Goal: Task Accomplishment & Management: Manage account settings

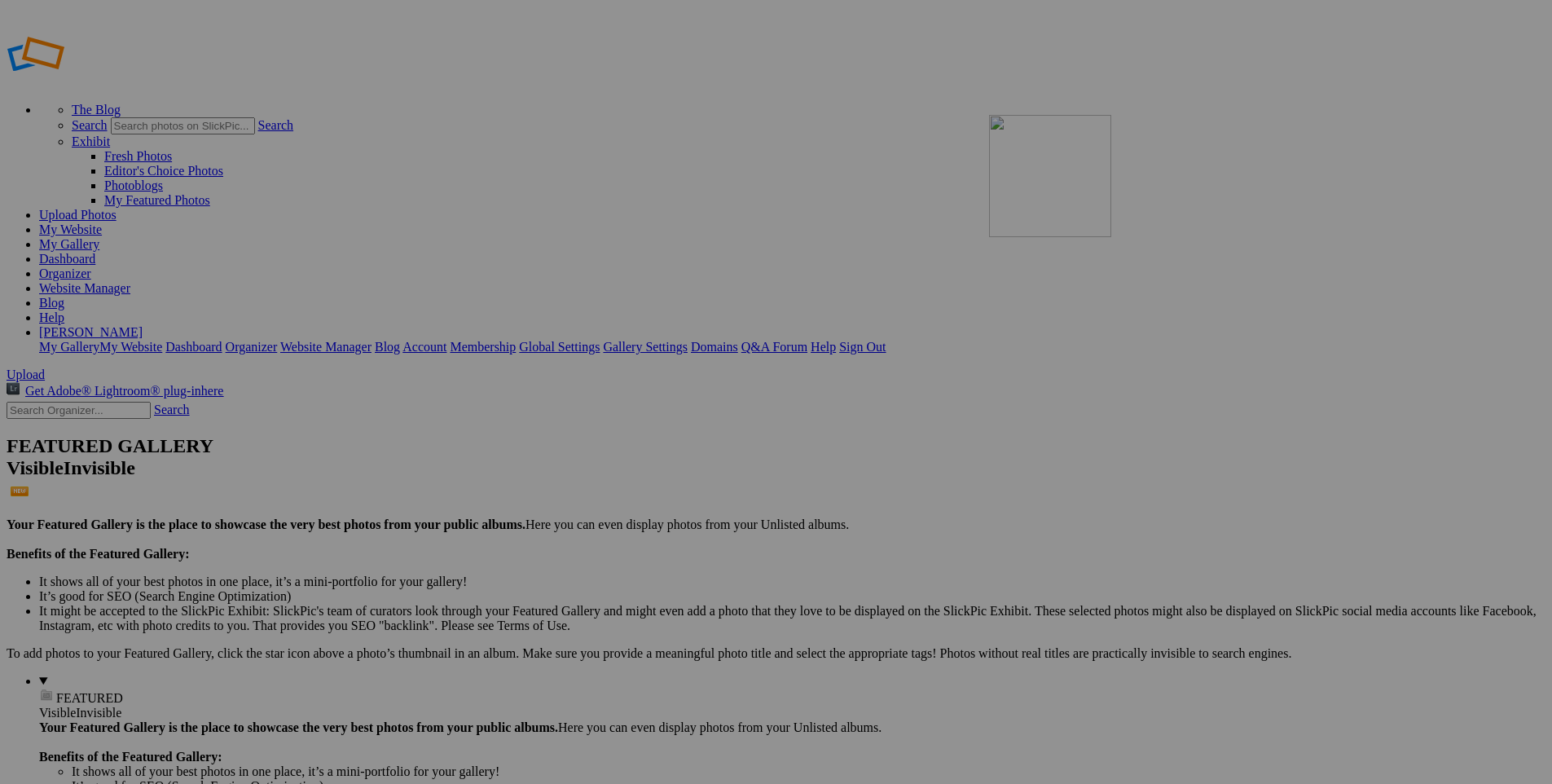
drag, startPoint x: 1043, startPoint y: 239, endPoint x: 1224, endPoint y: 232, distance: 181.1
click at [96, 252] on link "Dashboard" at bounding box center [67, 258] width 56 height 14
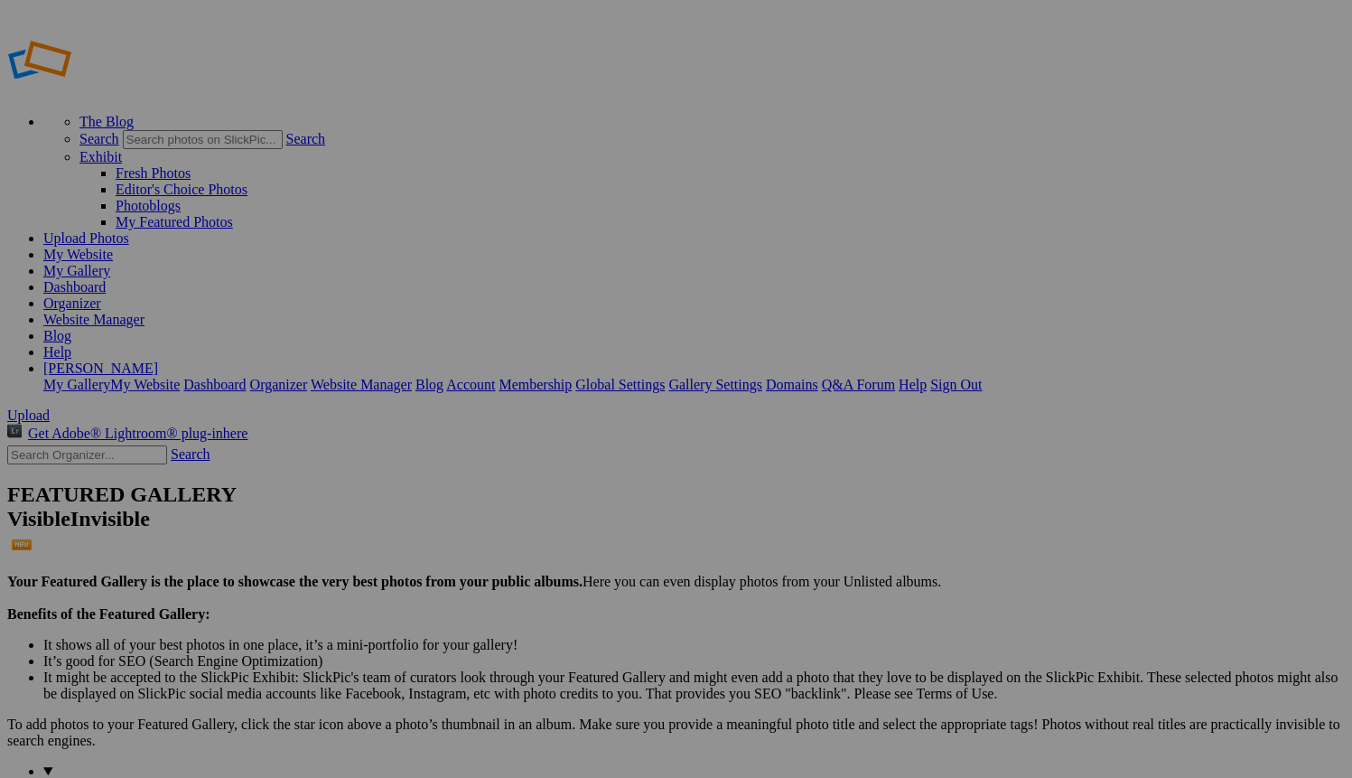
click at [50, 407] on span "Upload" at bounding box center [28, 414] width 42 height 15
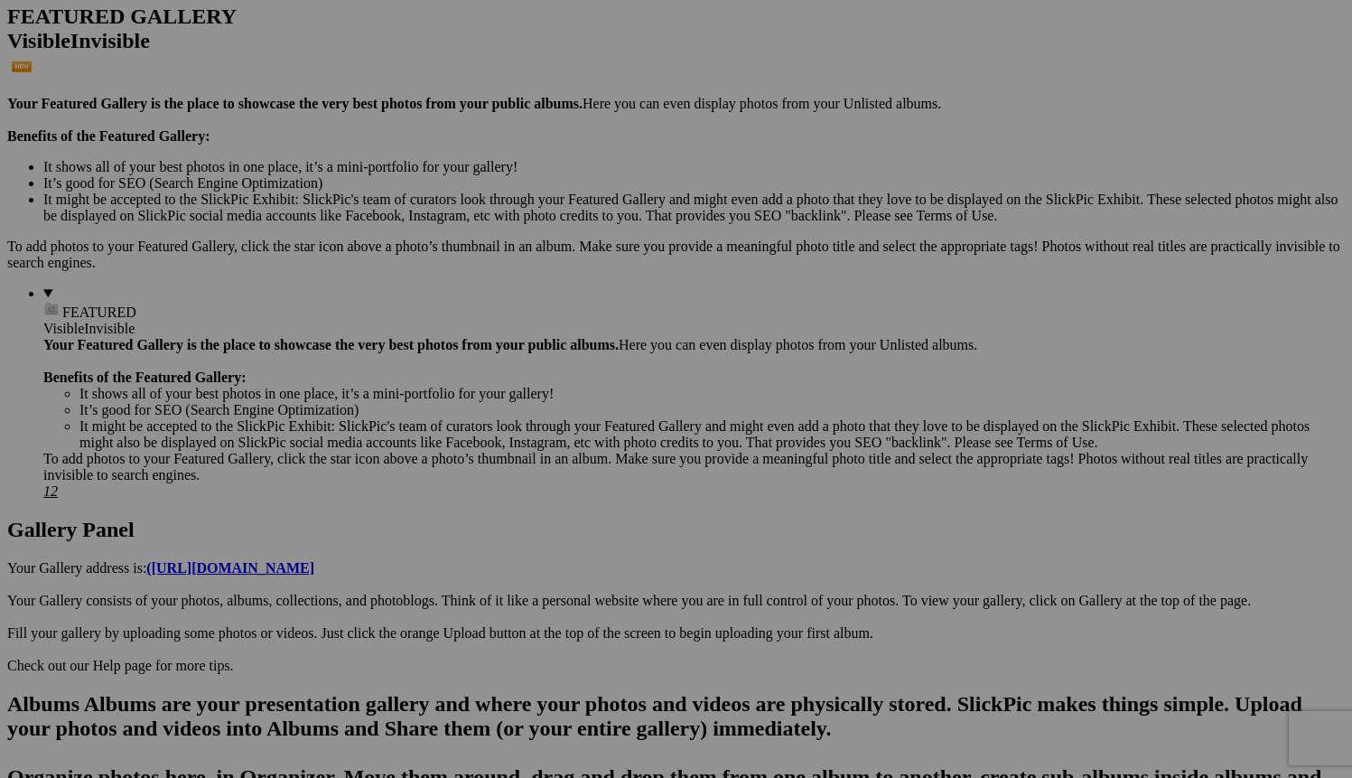
scroll to position [503, 0]
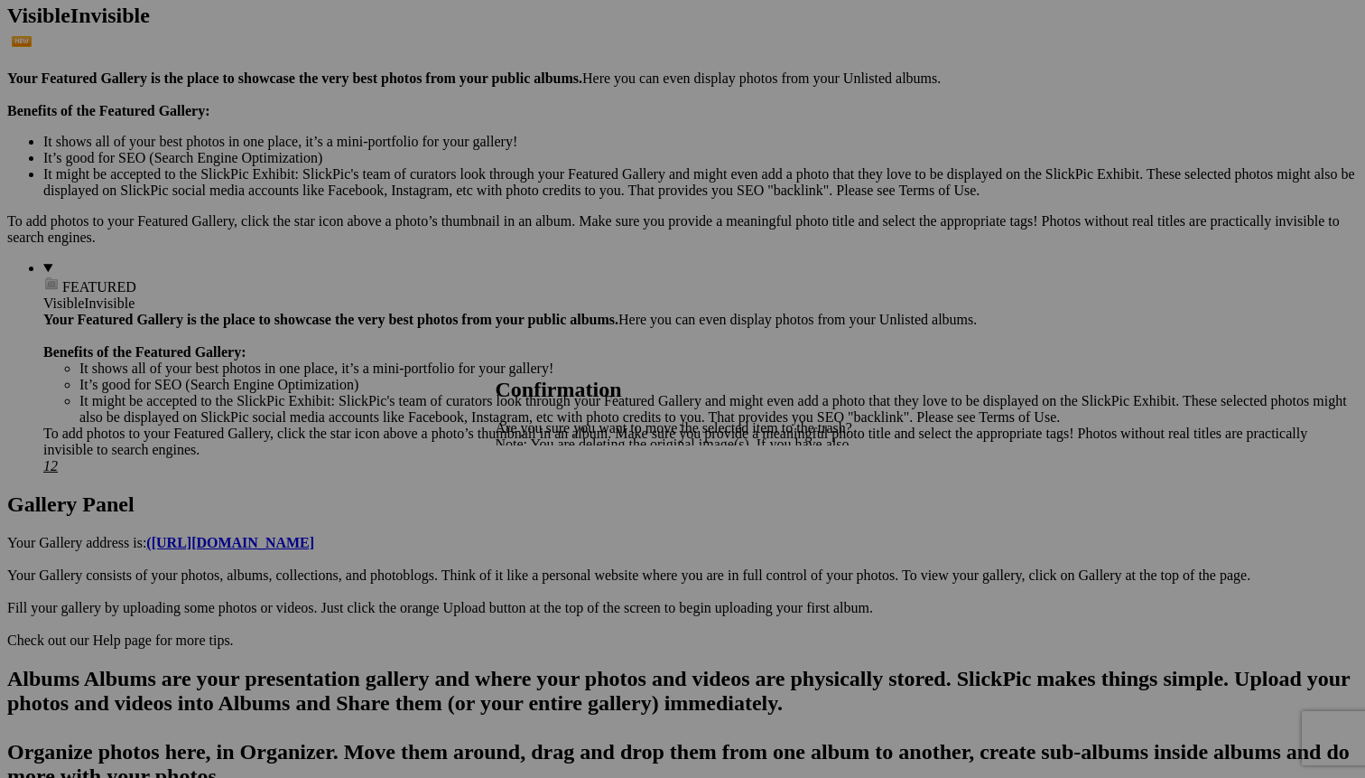
click at [556, 505] on span "Yes" at bounding box center [546, 506] width 21 height 15
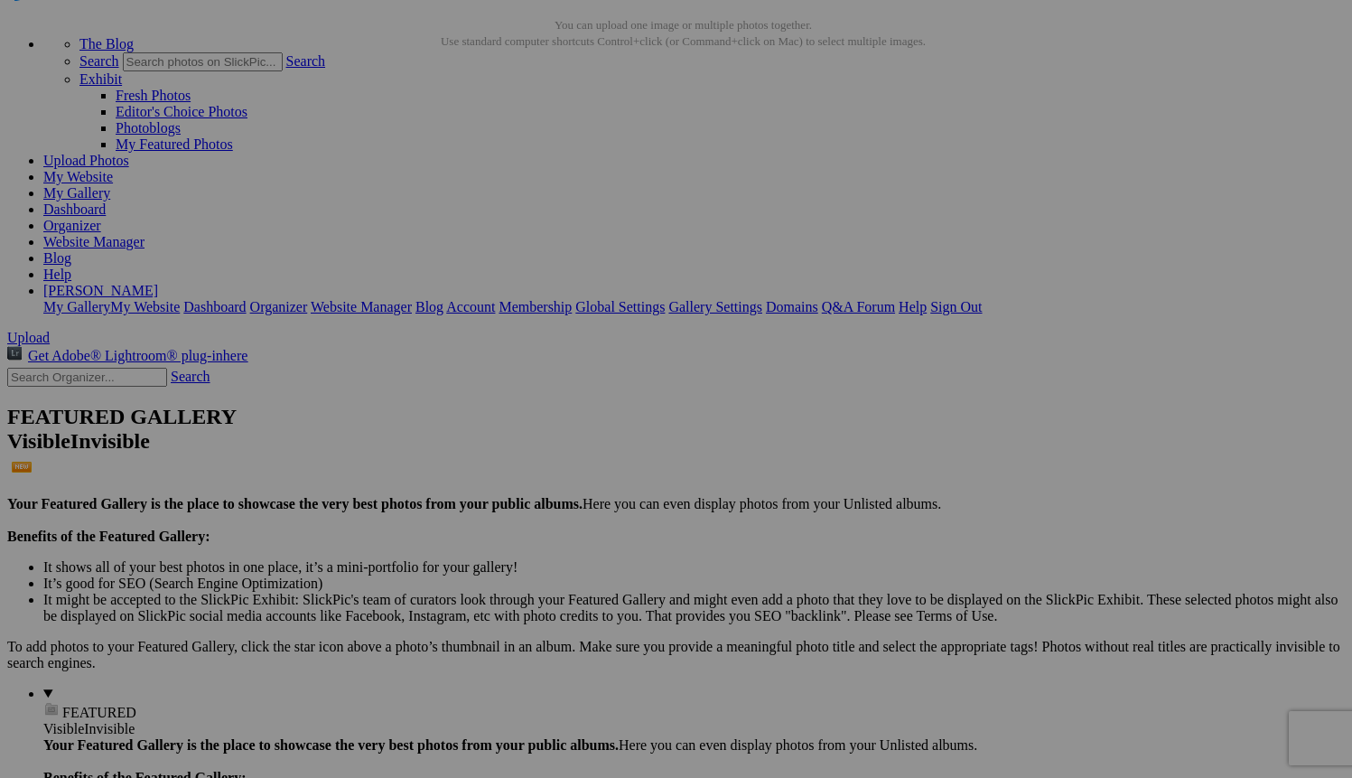
scroll to position [87, 0]
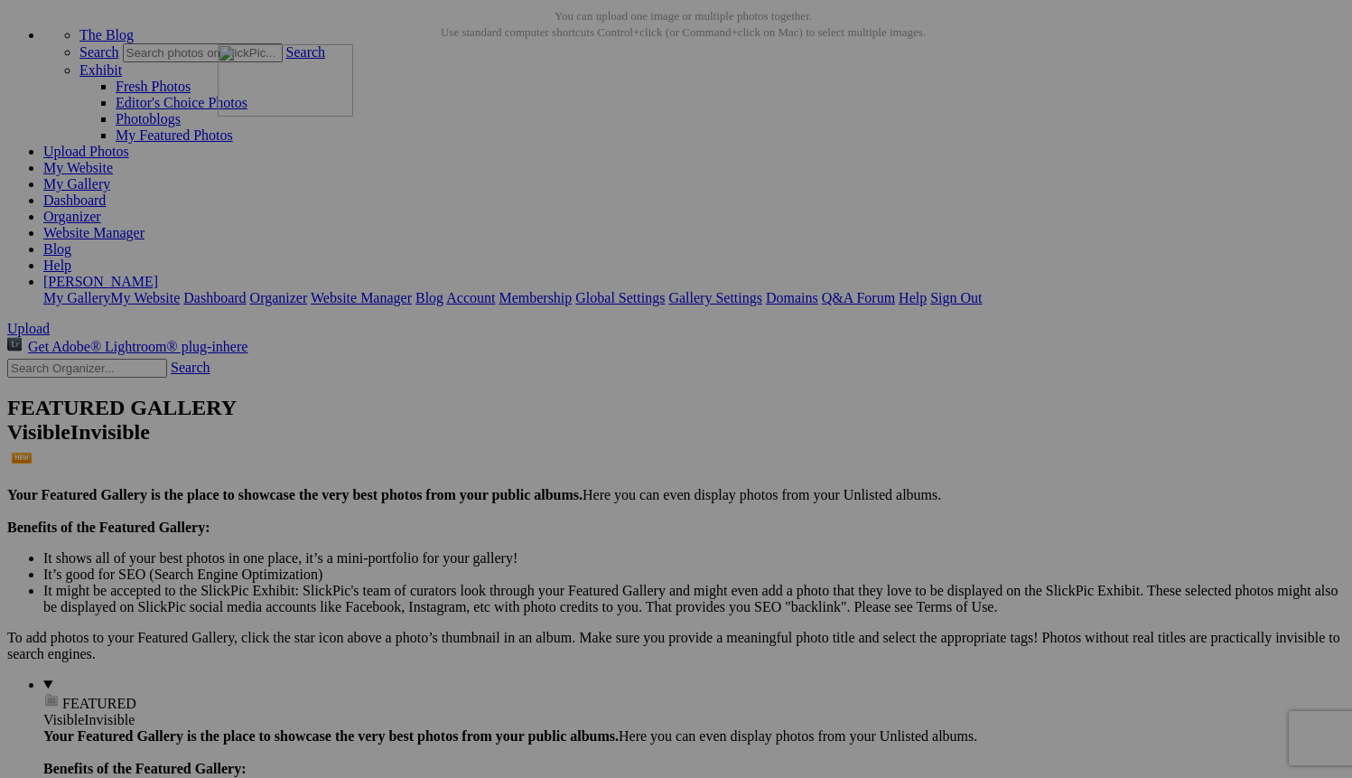
drag, startPoint x: 496, startPoint y: 444, endPoint x: 478, endPoint y: 200, distance: 244.5
drag, startPoint x: 996, startPoint y: 450, endPoint x: 645, endPoint y: 205, distance: 428.1
drag, startPoint x: 1169, startPoint y: 474, endPoint x: 955, endPoint y: 171, distance: 371.8
drag, startPoint x: 488, startPoint y: 685, endPoint x: 1104, endPoint y: 179, distance: 797.5
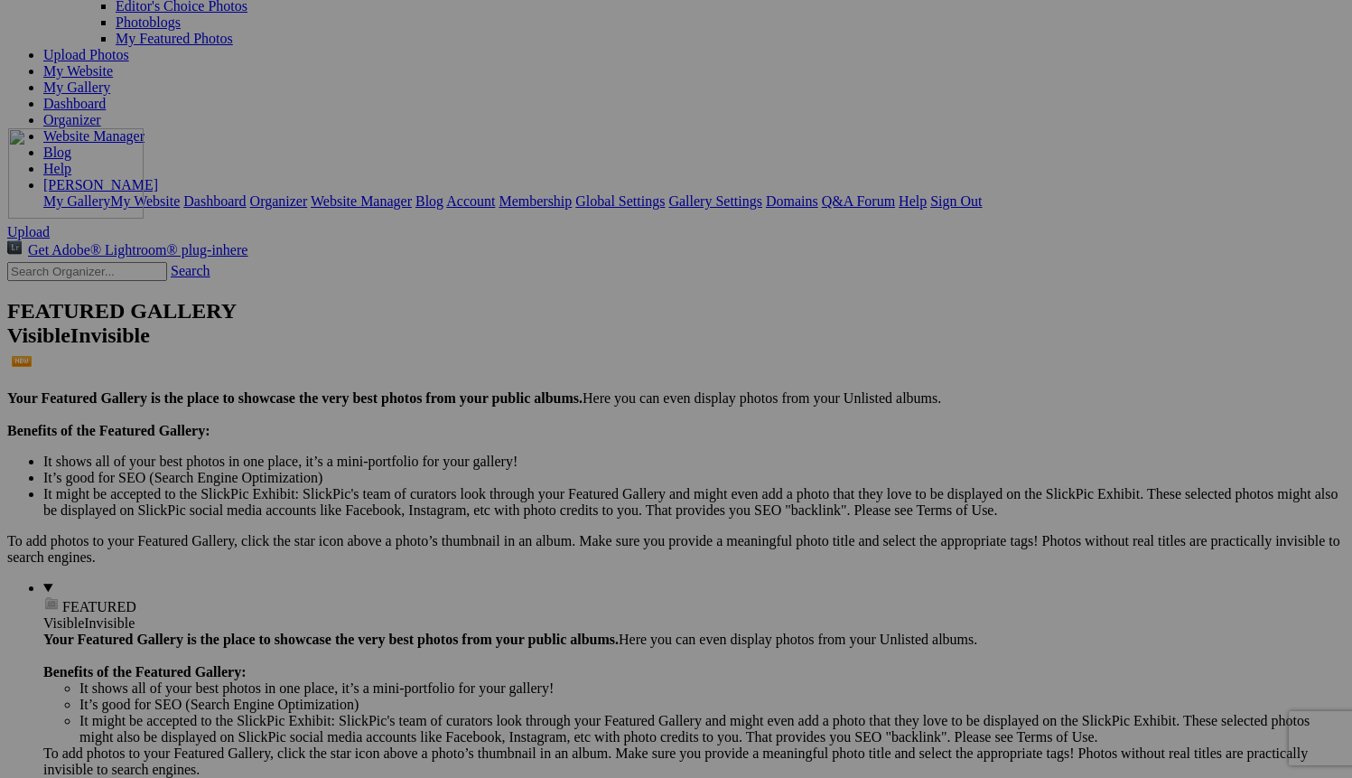
drag, startPoint x: 821, startPoint y: 586, endPoint x: 268, endPoint y: 284, distance: 629.6
drag, startPoint x: 1011, startPoint y: 573, endPoint x: 437, endPoint y: 295, distance: 637.3
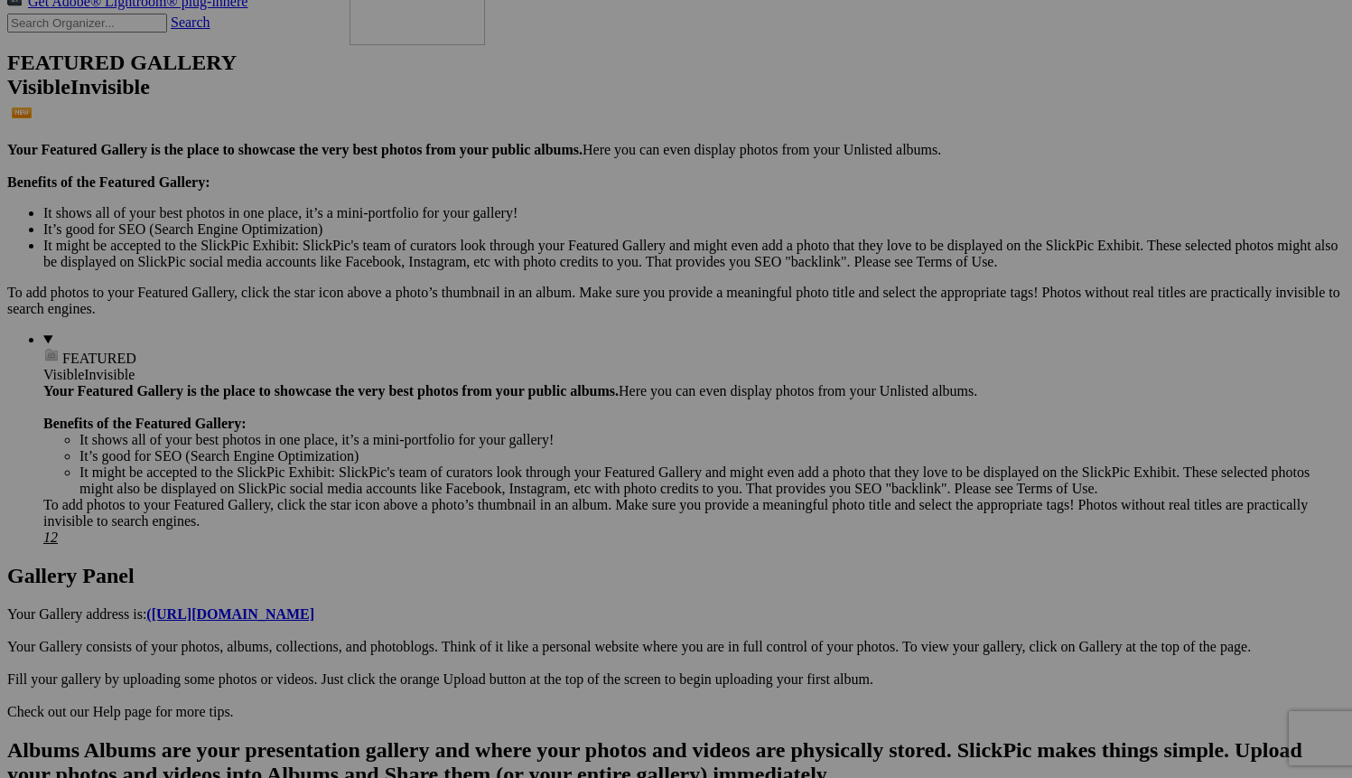
drag, startPoint x: 478, startPoint y: 546, endPoint x: 610, endPoint y: 112, distance: 453.9
drag, startPoint x: 518, startPoint y: 566, endPoint x: 761, endPoint y: 107, distance: 519.1
drag, startPoint x: 809, startPoint y: 321, endPoint x: 918, endPoint y: 166, distance: 189.2
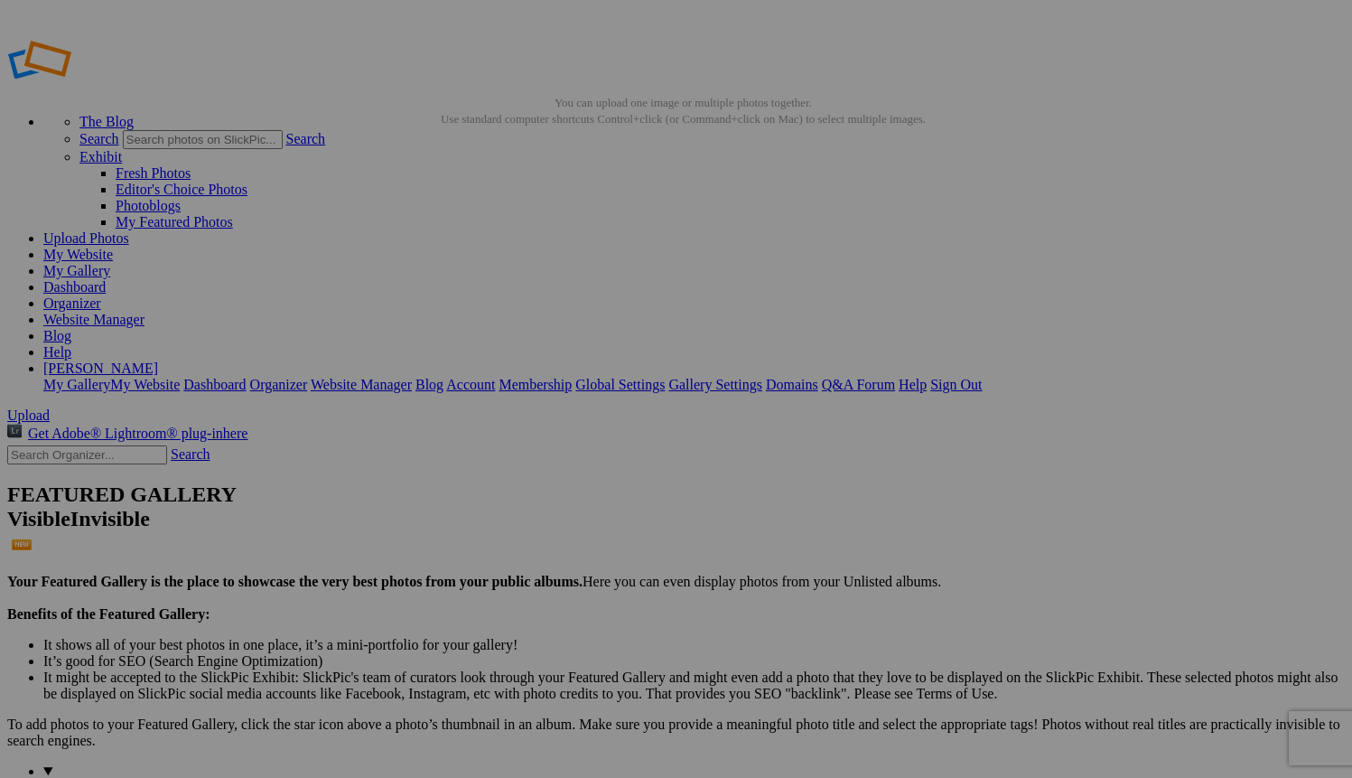
click at [50, 407] on span "Upload" at bounding box center [28, 414] width 42 height 15
click at [144, 312] on link "Website Manager" at bounding box center [93, 319] width 101 height 15
